Goal: Task Accomplishment & Management: Use online tool/utility

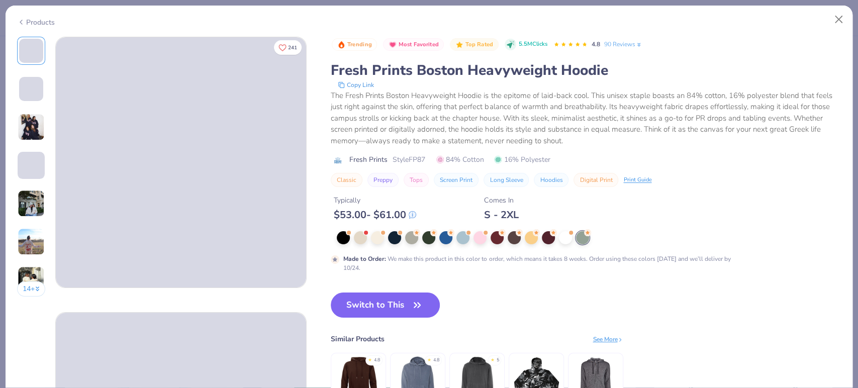
type input "FPS239523"
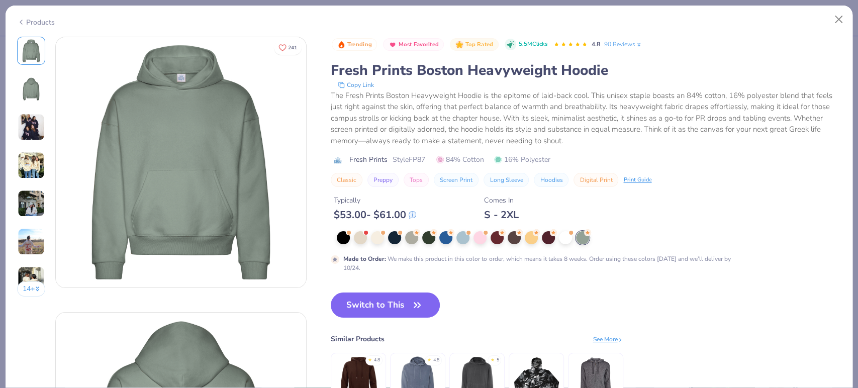
click at [568, 287] on div "Trending Most Favorited Top Rated 5.5M Clicks 4.8 90 Reviews Fresh Prints Bosto…" at bounding box center [586, 233] width 510 height 392
click at [383, 302] on button "Switch to This" at bounding box center [385, 304] width 109 height 25
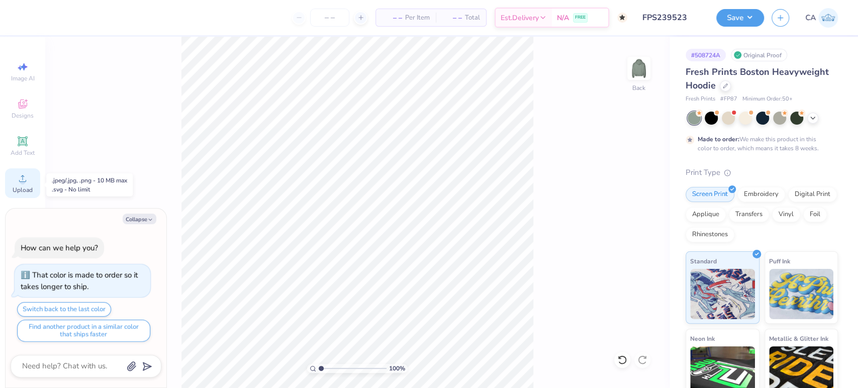
click at [28, 184] on icon at bounding box center [23, 178] width 12 height 12
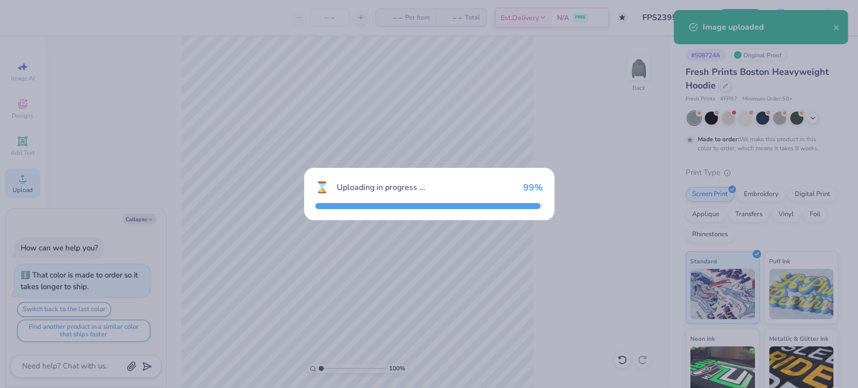
type textarea "x"
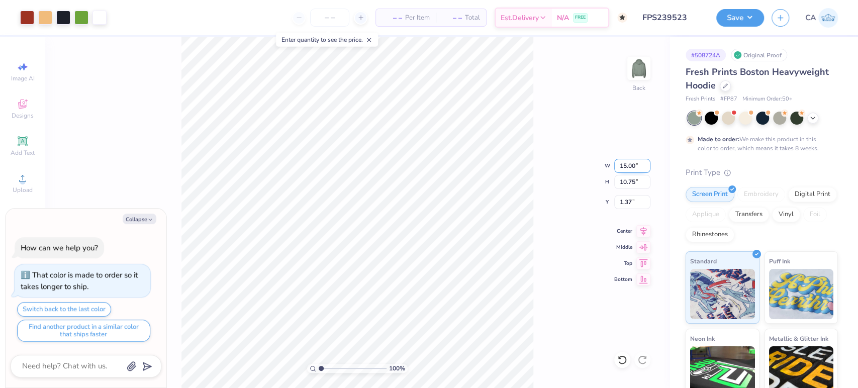
click at [623, 168] on input "15.00" at bounding box center [632, 166] width 36 height 14
type input "10"
type textarea "x"
type input "10.00"
type input "7.17"
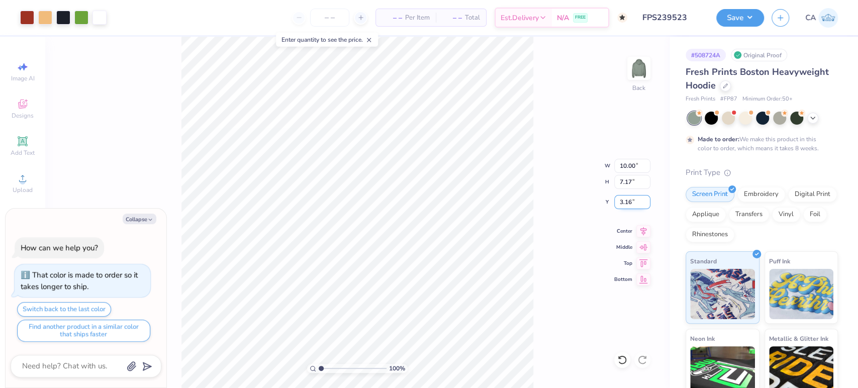
click at [625, 202] on input "3.16" at bounding box center [632, 202] width 36 height 14
type input "2"
click at [625, 202] on input "2" at bounding box center [632, 202] width 36 height 14
type textarea "x"
type input "3"
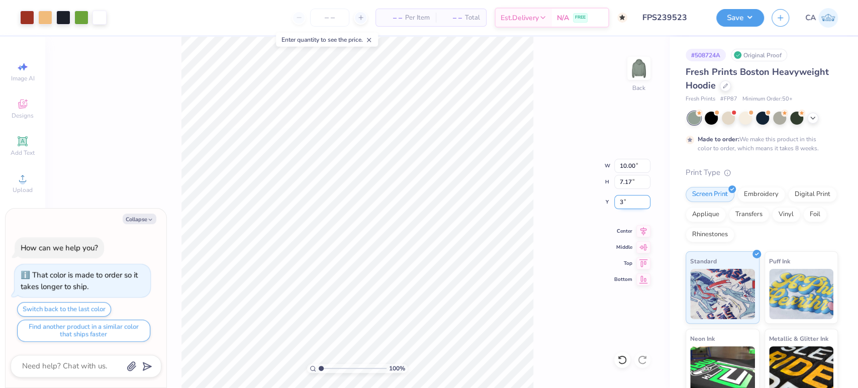
type textarea "x"
type input "3.00"
click at [743, 13] on button "Save" at bounding box center [740, 17] width 48 height 18
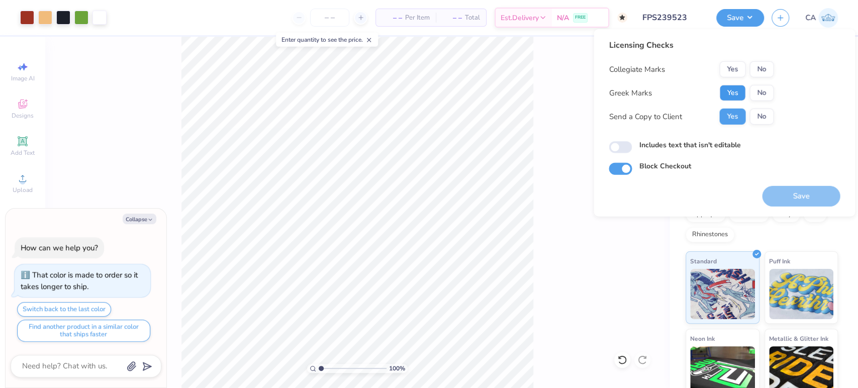
click at [728, 87] on button "Yes" at bounding box center [732, 93] width 26 height 16
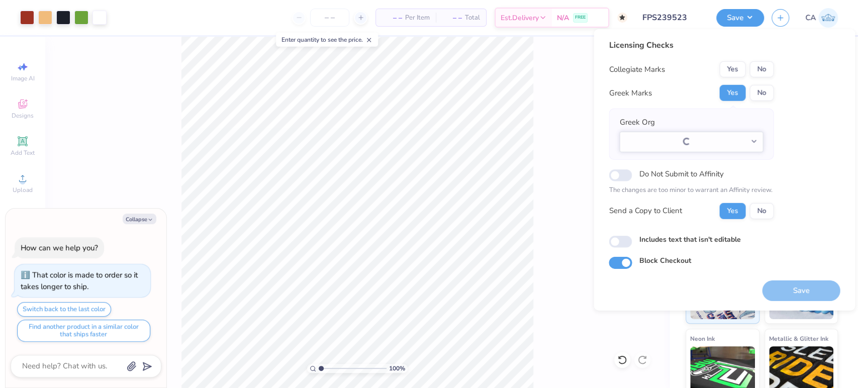
click at [756, 73] on button "No" at bounding box center [761, 69] width 24 height 16
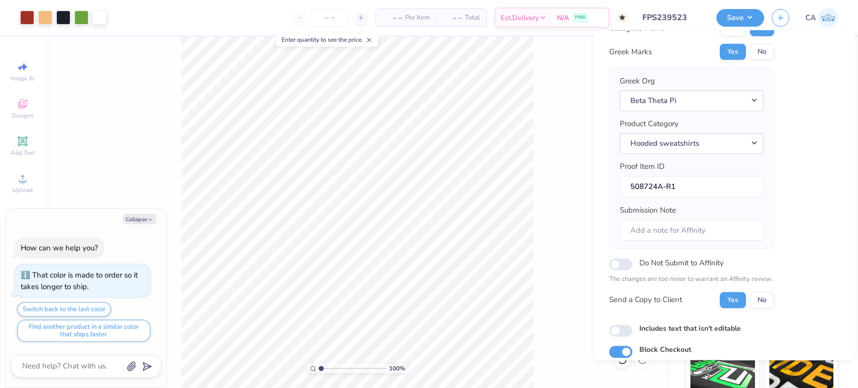
scroll to position [80, 0]
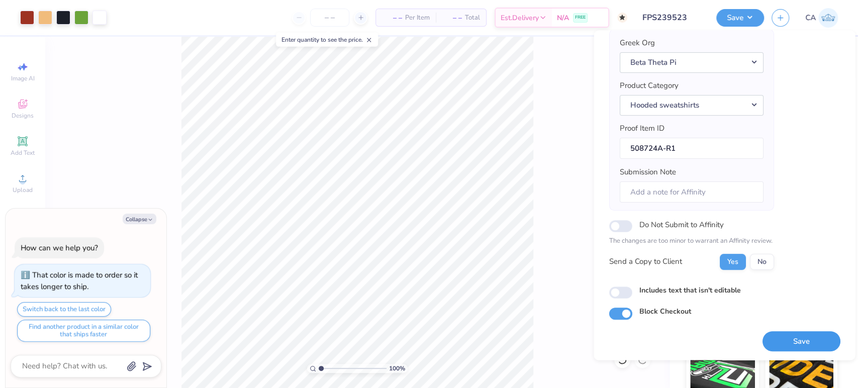
click at [767, 332] on button "Save" at bounding box center [801, 341] width 78 height 21
type textarea "x"
